Goal: Information Seeking & Learning: Learn about a topic

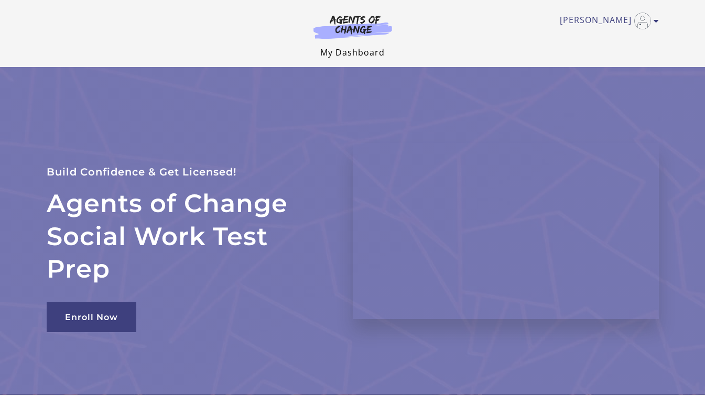
click at [371, 50] on link "My Dashboard" at bounding box center [352, 53] width 64 height 12
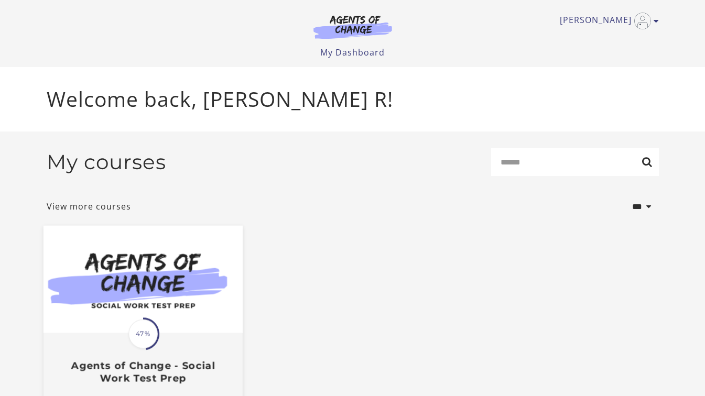
click at [140, 330] on span "47%" at bounding box center [142, 334] width 29 height 29
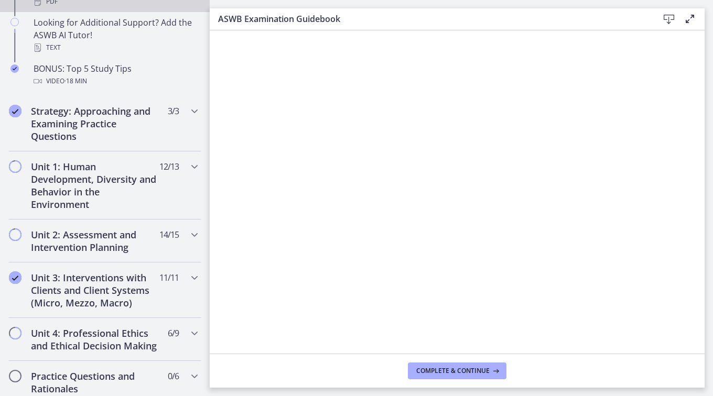
scroll to position [607, 0]
click at [123, 281] on h2 "Unit 3: Interventions with Clients and Client Systems (Micro, Mezzo, Macro)" at bounding box center [95, 290] width 128 height 38
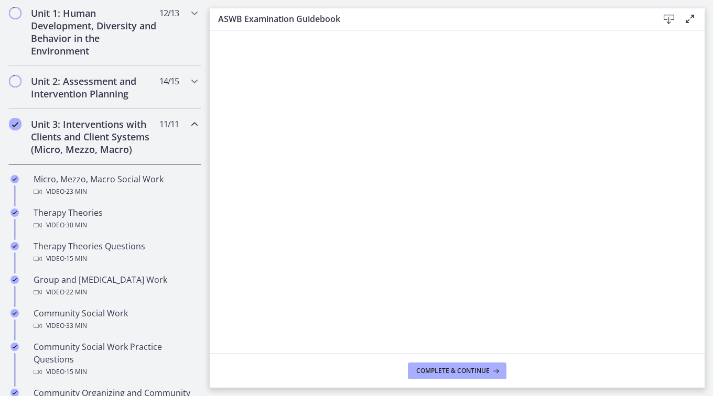
scroll to position [263, 0]
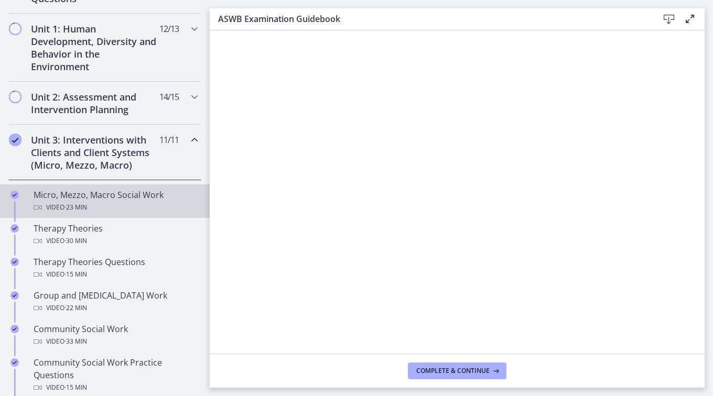
click at [99, 192] on div "Micro, Mezzo, Macro Social Work Video · 23 min" at bounding box center [116, 201] width 164 height 25
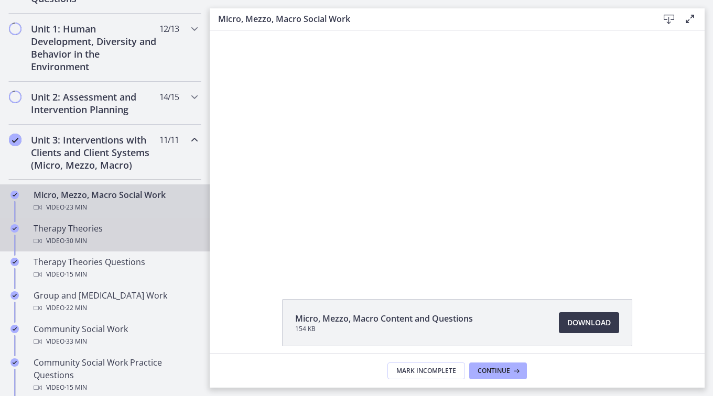
click at [71, 240] on span "· 30 min" at bounding box center [75, 241] width 23 height 13
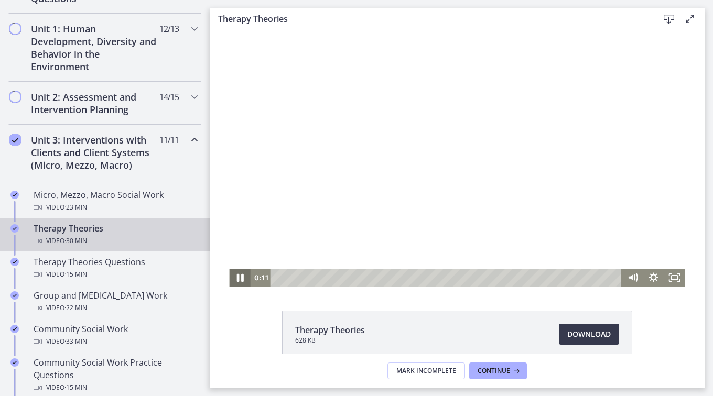
click at [238, 276] on icon "Pause" at bounding box center [239, 278] width 7 height 8
click at [237, 280] on icon "Play Video" at bounding box center [240, 278] width 6 height 9
click at [236, 280] on icon "Pause" at bounding box center [239, 278] width 7 height 8
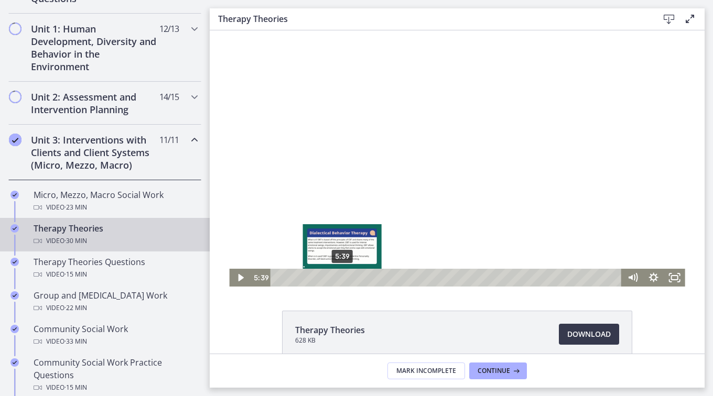
click at [338, 278] on div "5:39" at bounding box center [447, 278] width 339 height 18
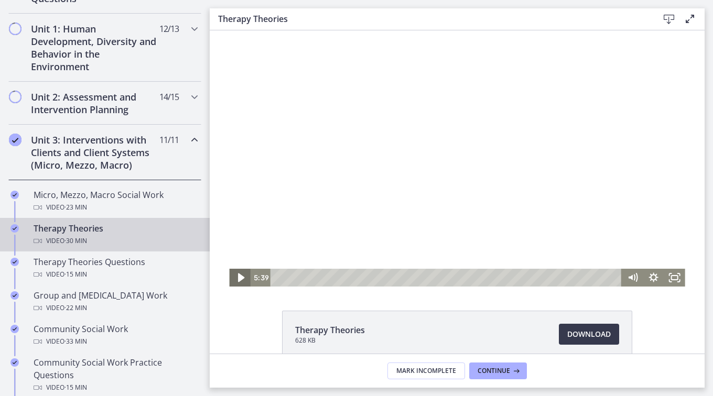
click at [240, 274] on icon "Play Video" at bounding box center [240, 277] width 25 height 21
click at [240, 274] on icon "Pause" at bounding box center [239, 277] width 25 height 21
click at [232, 276] on icon "Play Video" at bounding box center [240, 277] width 25 height 21
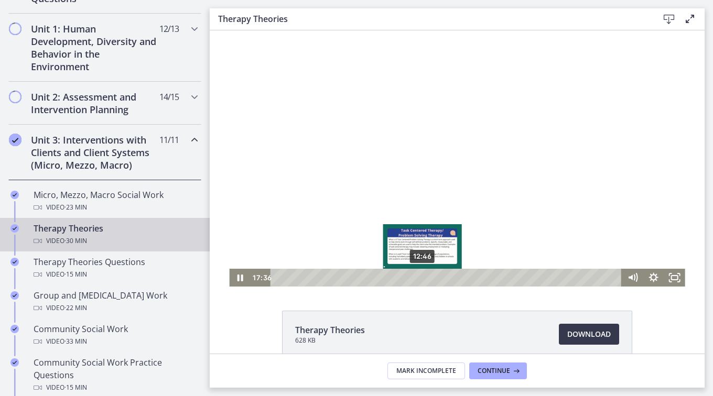
click at [419, 276] on div "12:46" at bounding box center [447, 278] width 339 height 18
click at [429, 277] on div "13:39" at bounding box center [447, 278] width 339 height 18
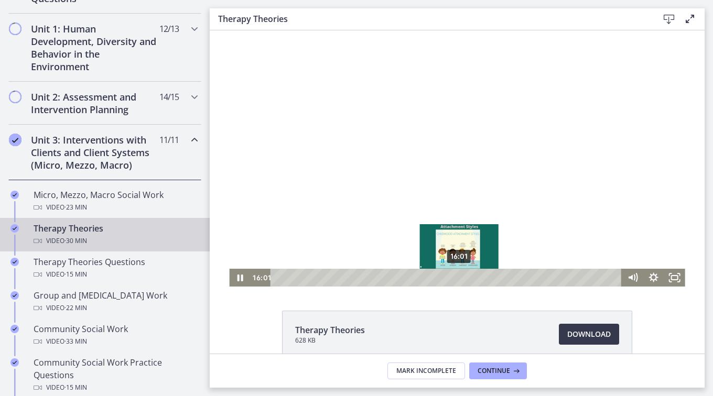
click at [455, 275] on div "16:01" at bounding box center [447, 278] width 339 height 18
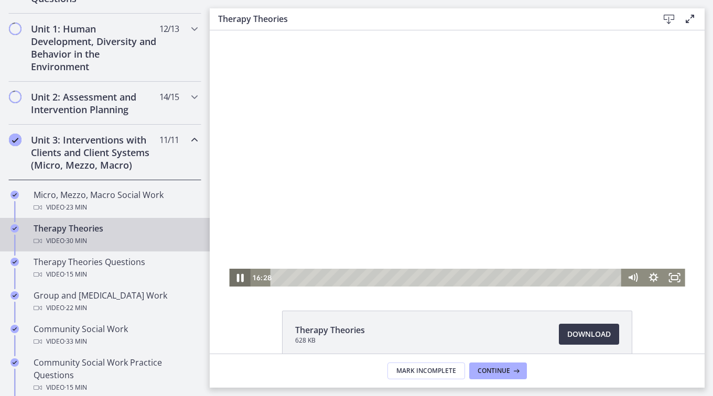
click at [236, 272] on icon "Pause" at bounding box center [239, 277] width 25 height 21
click at [236, 272] on icon "Play Video" at bounding box center [240, 277] width 25 height 21
click at [236, 272] on icon "Pause" at bounding box center [239, 277] width 25 height 21
click at [236, 272] on icon "Play Video" at bounding box center [240, 277] width 25 height 21
click at [236, 272] on icon "Pause" at bounding box center [239, 277] width 25 height 21
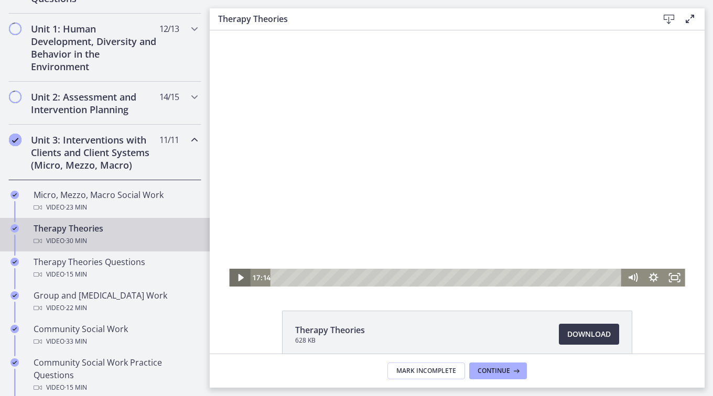
click at [236, 272] on icon "Play Video" at bounding box center [240, 278] width 21 height 18
click at [236, 272] on icon "Pause" at bounding box center [239, 277] width 25 height 21
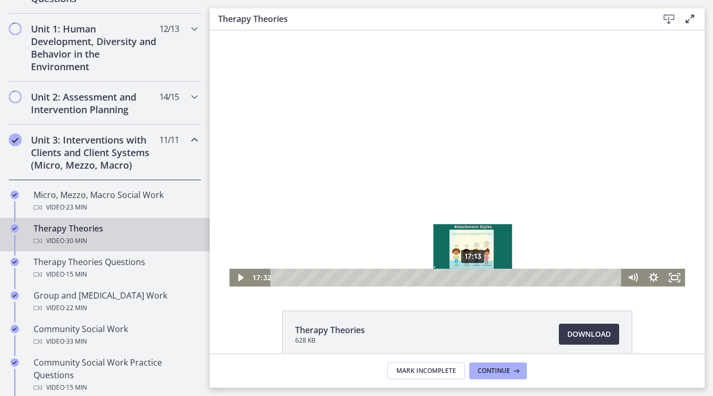
click at [473, 277] on div "Playbar" at bounding box center [476, 278] width 6 height 6
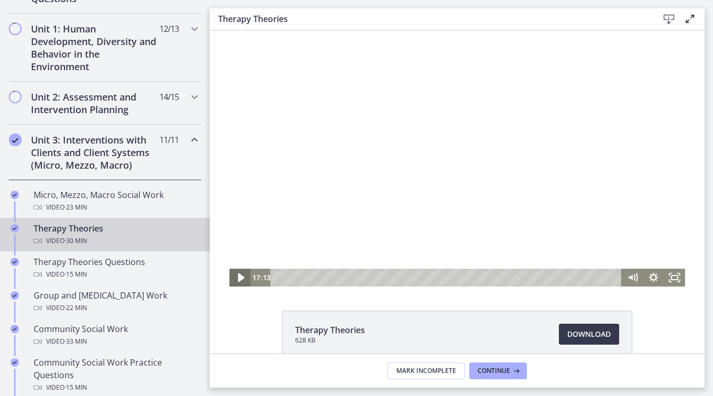
click at [240, 280] on icon "Play Video" at bounding box center [240, 277] width 25 height 21
click at [240, 280] on icon "Pause" at bounding box center [239, 277] width 25 height 21
click at [240, 280] on icon "Play Video" at bounding box center [240, 277] width 25 height 21
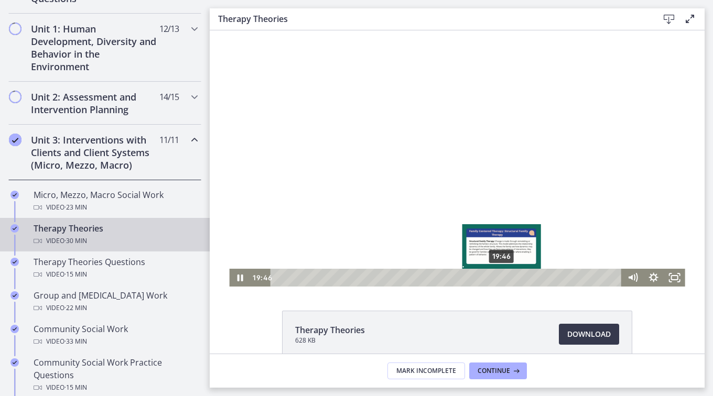
click at [498, 275] on div "19:46" at bounding box center [447, 278] width 339 height 18
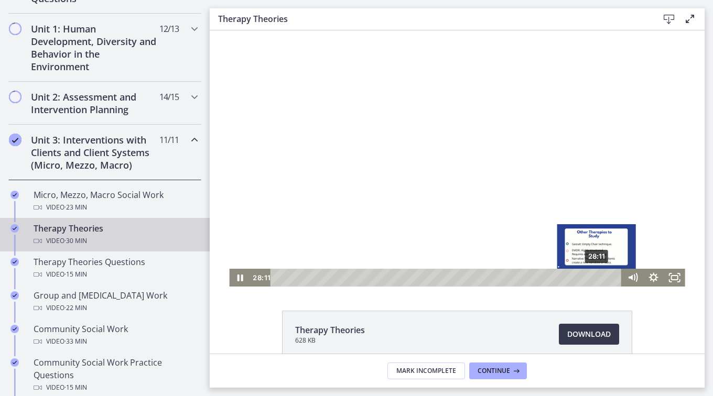
click at [593, 279] on div "28:11" at bounding box center [447, 278] width 339 height 18
click at [600, 279] on div "28:47" at bounding box center [447, 278] width 339 height 18
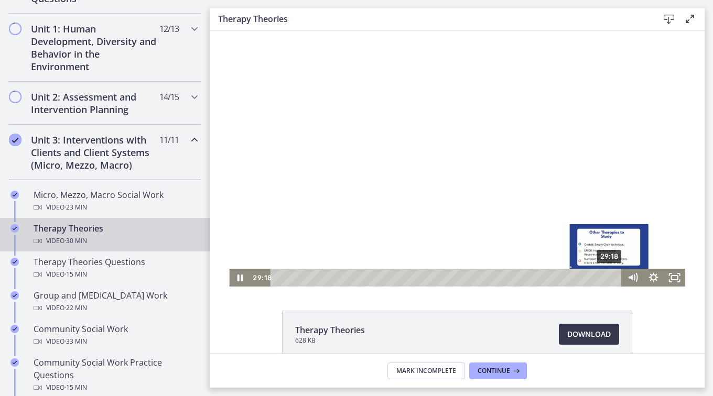
click at [606, 278] on div "29:18" at bounding box center [447, 278] width 339 height 18
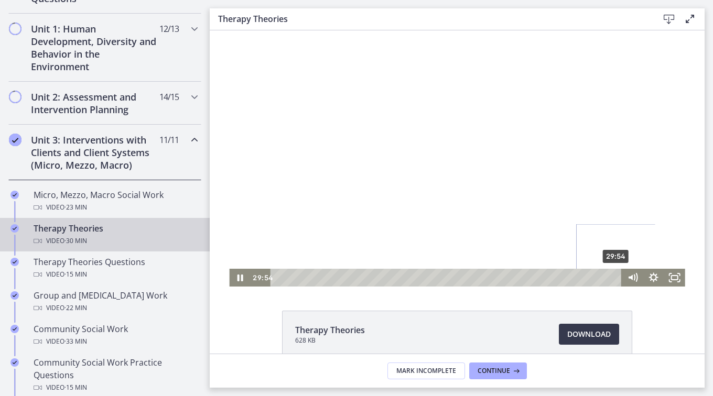
click at [613, 278] on div "29:54" at bounding box center [447, 278] width 339 height 18
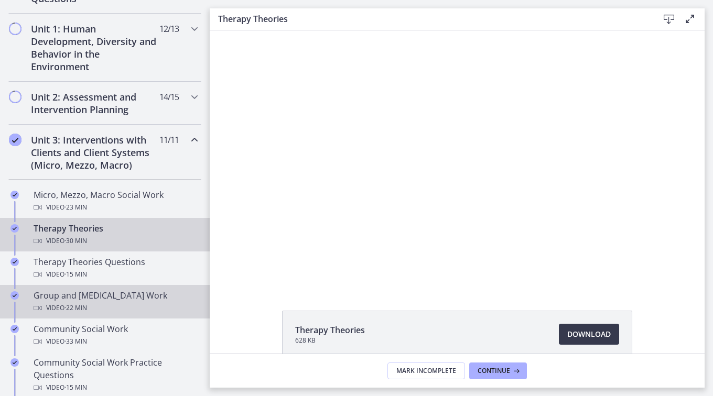
click at [91, 306] on div "Video · 22 min" at bounding box center [116, 308] width 164 height 13
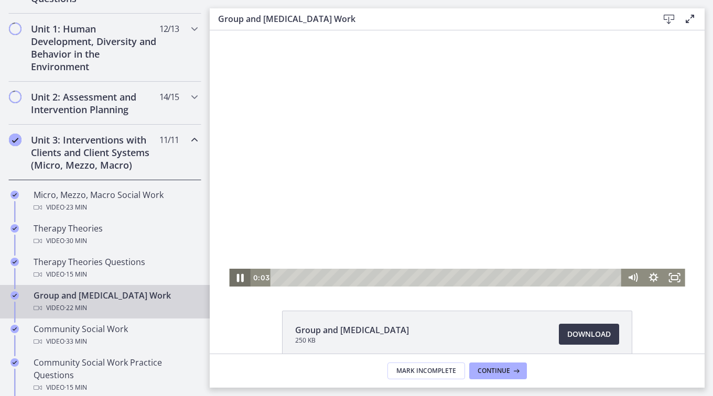
click at [237, 278] on icon "Pause" at bounding box center [239, 278] width 7 height 8
